Goal: Find specific page/section: Find specific page/section

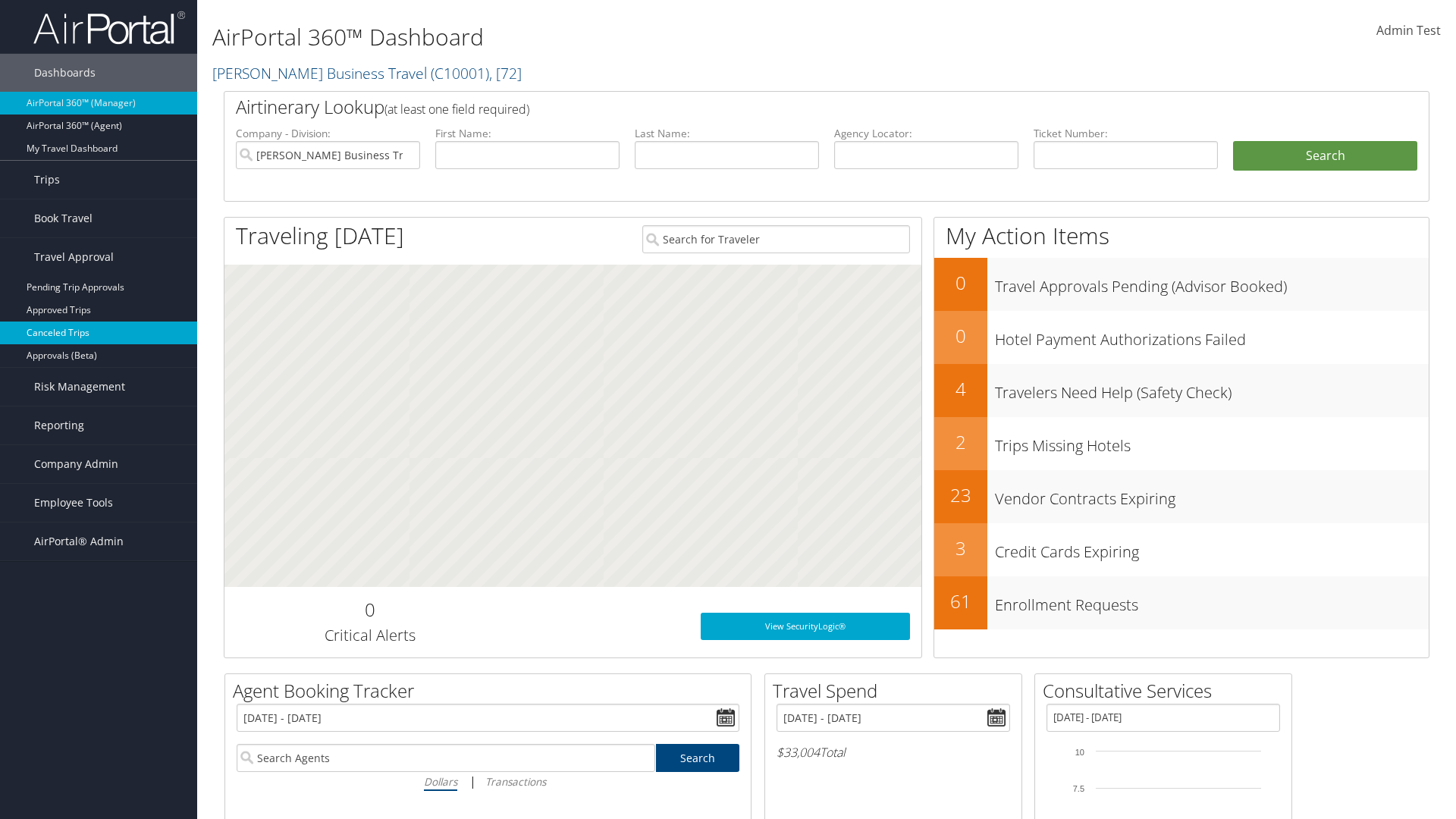
click at [98, 333] on link "Canceled Trips" at bounding box center [98, 333] width 197 height 22
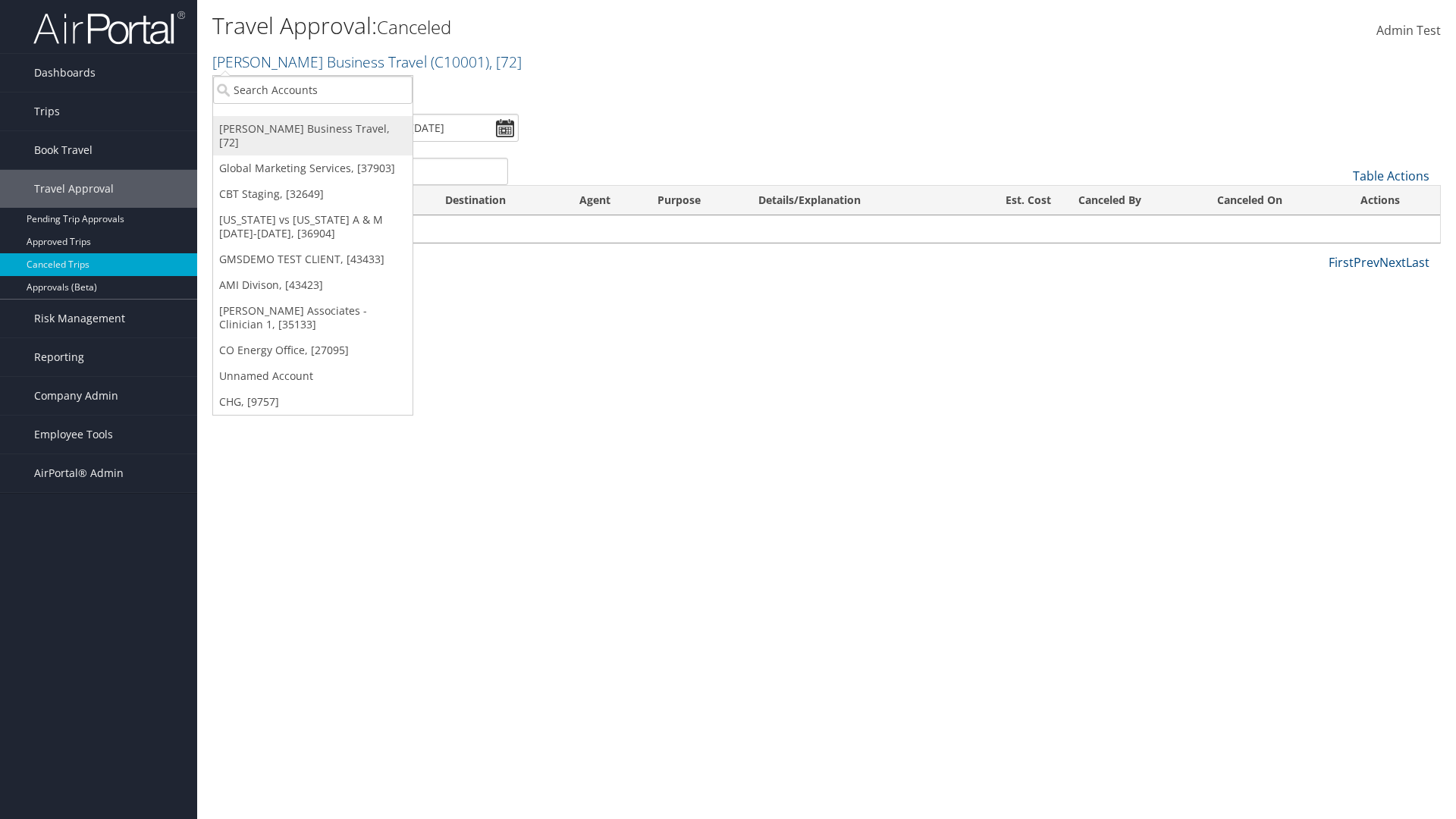
click at [312, 129] on link "[PERSON_NAME] Business Travel, [72]" at bounding box center [312, 136] width 199 height 39
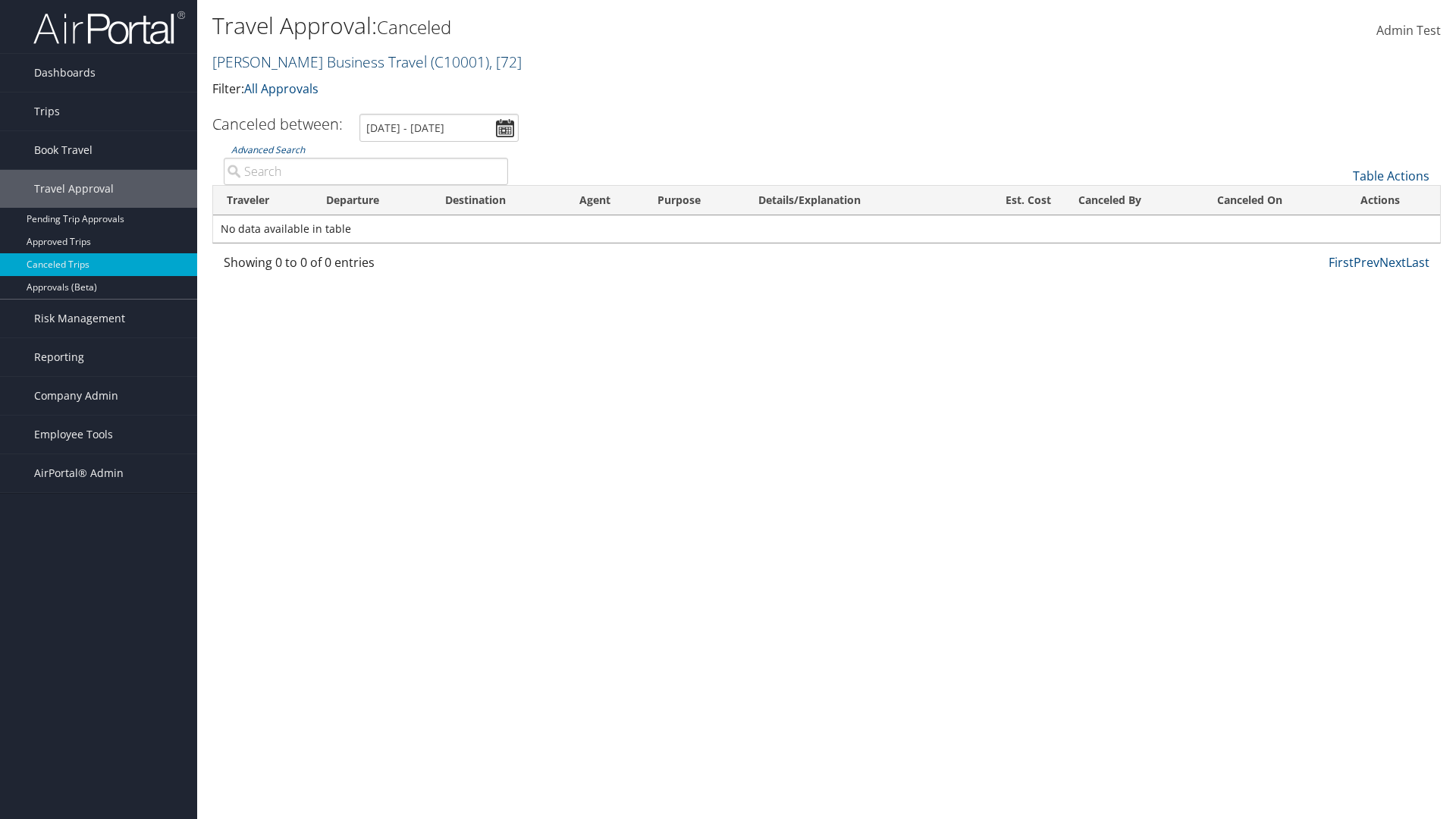
click at [312, 62] on link "Christopherson Business Travel ( C10001 ) , [ 72 ]" at bounding box center [367, 62] width 310 height 21
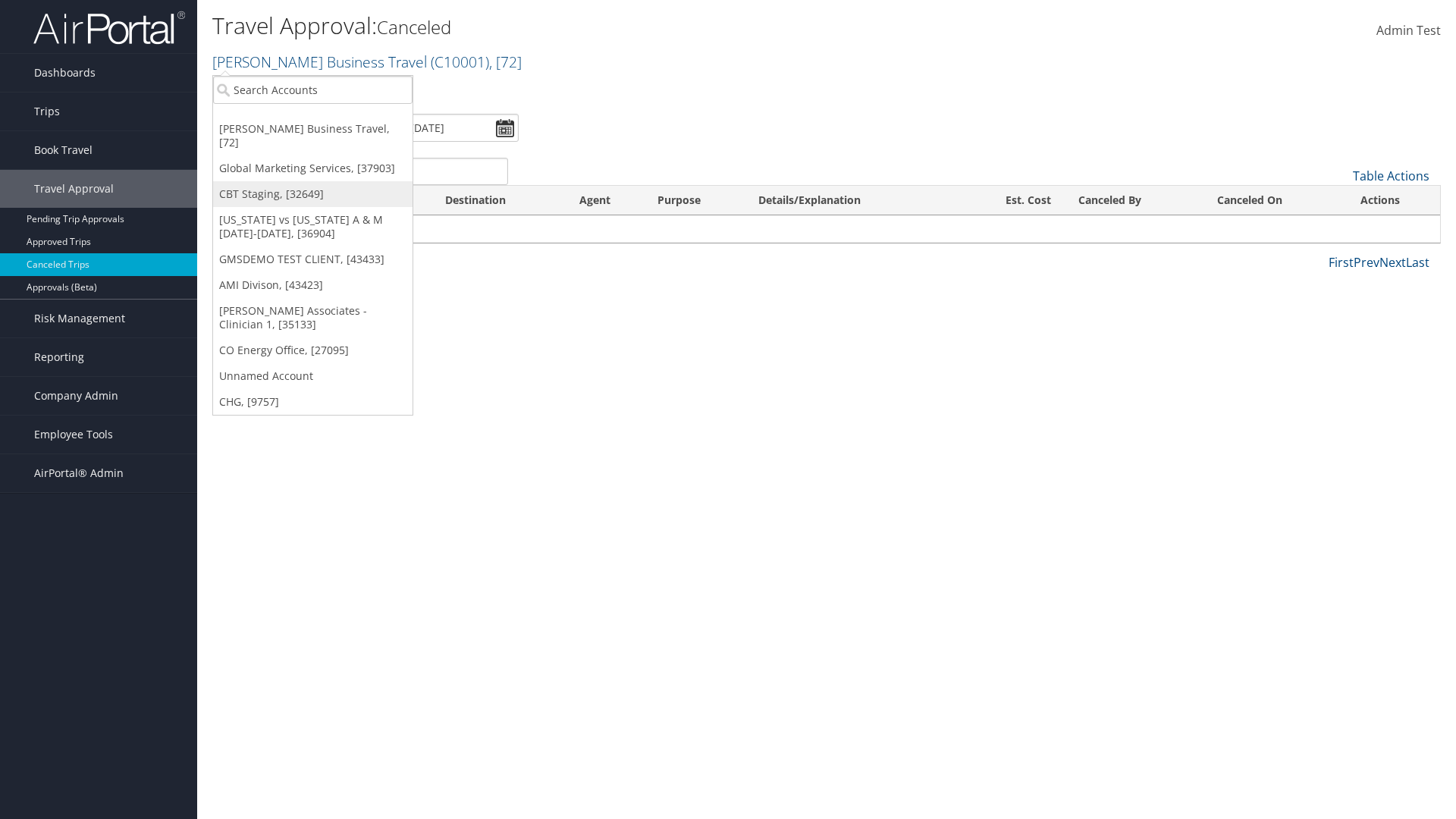
click at [312, 181] on link "CBT Staging, [32649]" at bounding box center [312, 194] width 199 height 26
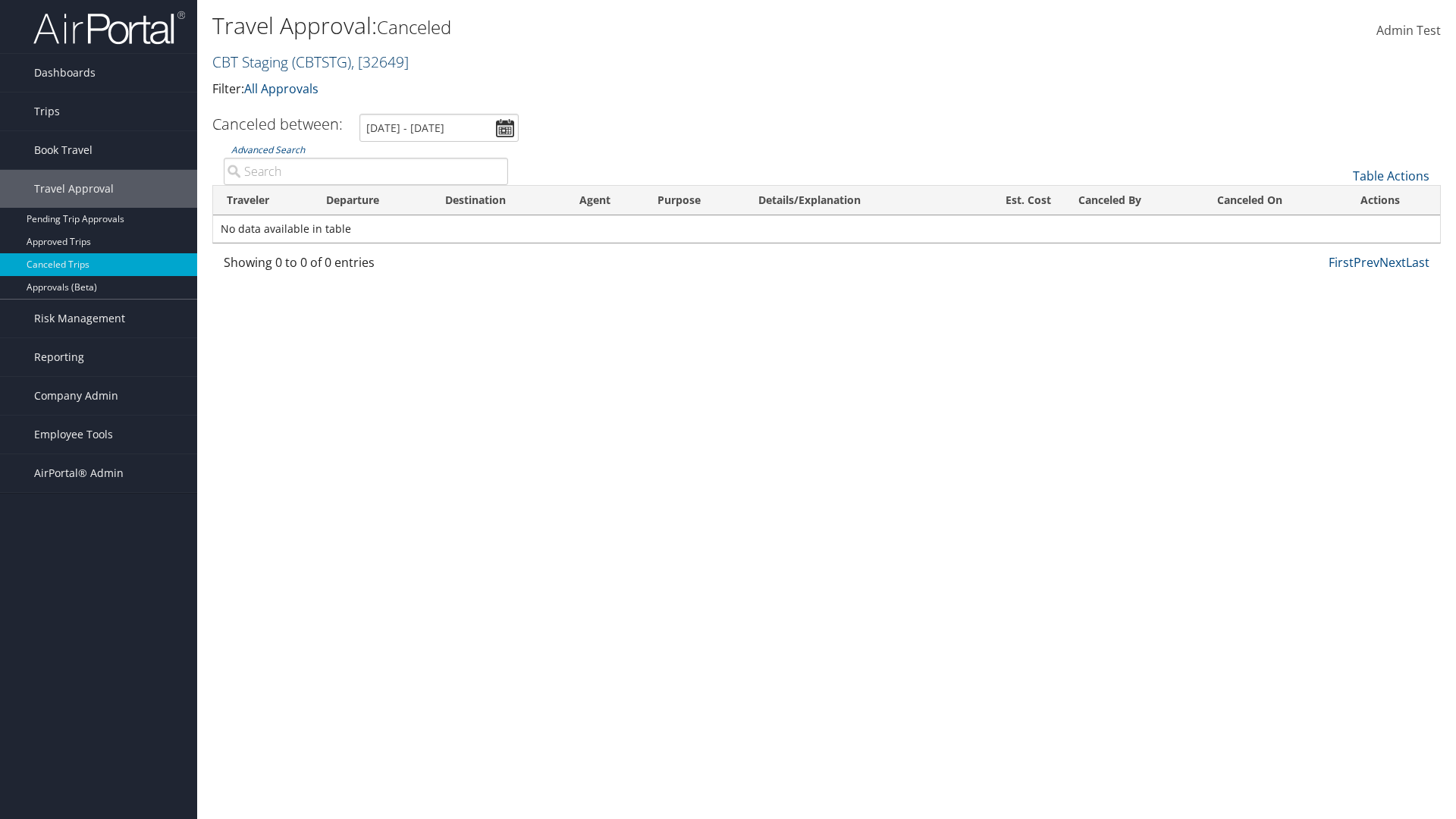
click at [251, 62] on link "CBT Staging ( CBTSTG ) , [ 32649 ]" at bounding box center [310, 62] width 196 height 21
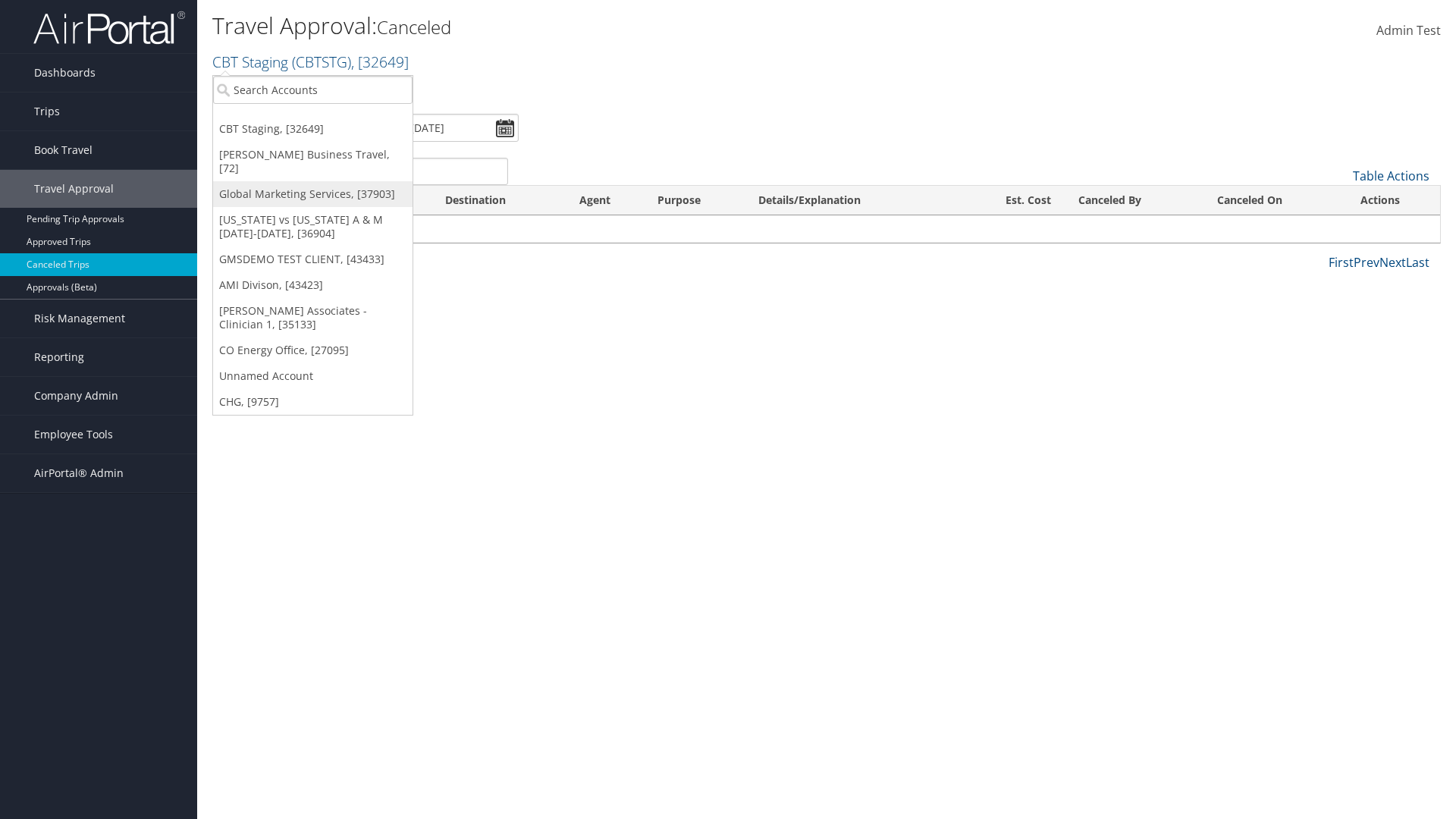
click at [312, 181] on link "Global Marketing Services, [37903]" at bounding box center [312, 194] width 199 height 26
